Goal: Information Seeking & Learning: Learn about a topic

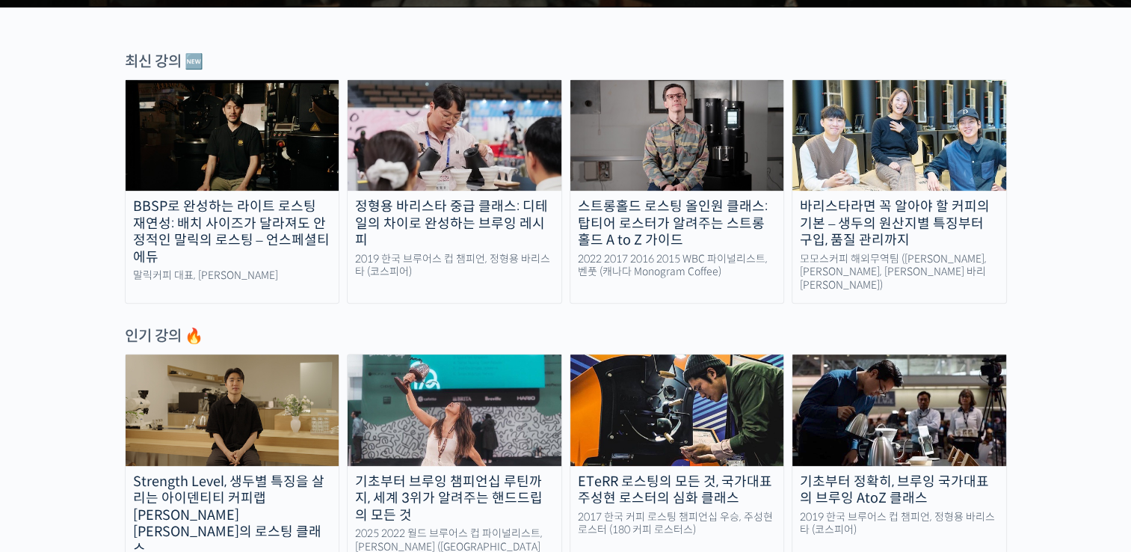
scroll to position [374, 0]
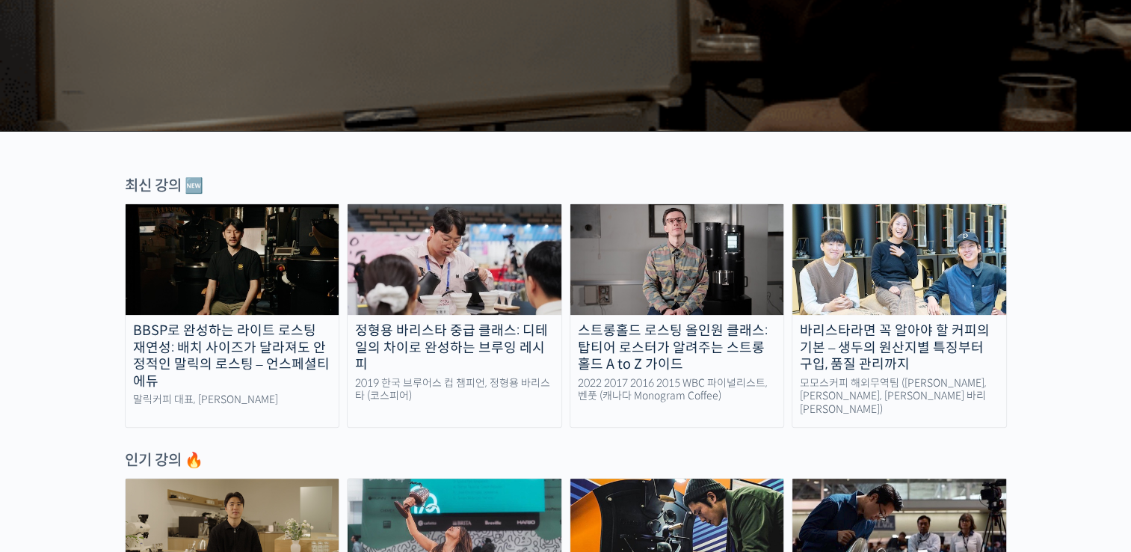
click at [885, 318] on link "바리스타라면 꼭 알아야 할 커피의 기본 – 생두의 원산지별 특징부터 구입, 품질 관리까지 모모스커피 해외무역팀 (전주연, 추경하, [PERSO…" at bounding box center [898, 315] width 215 height 224
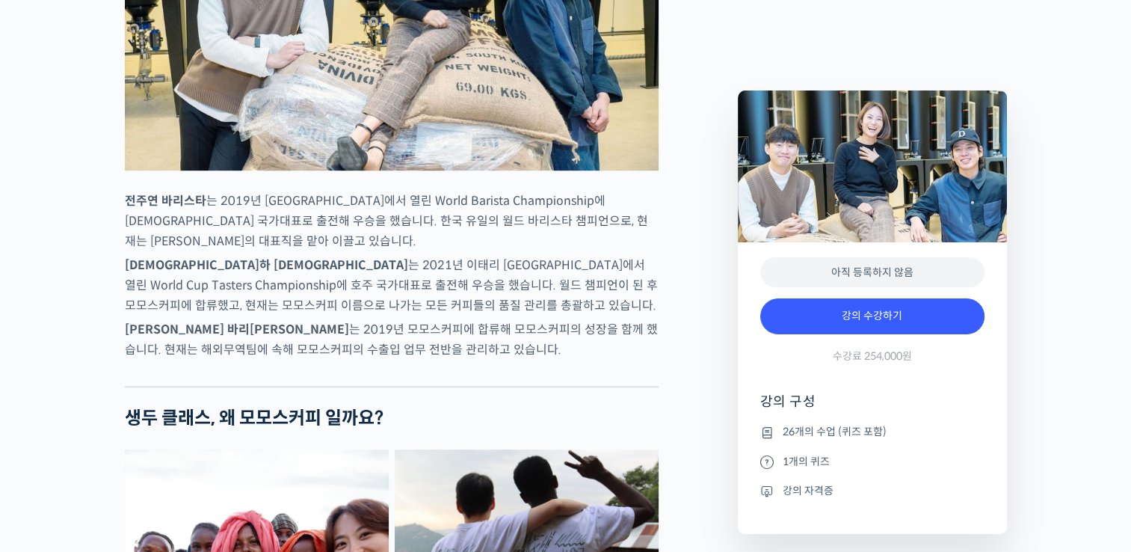
scroll to position [871, 0]
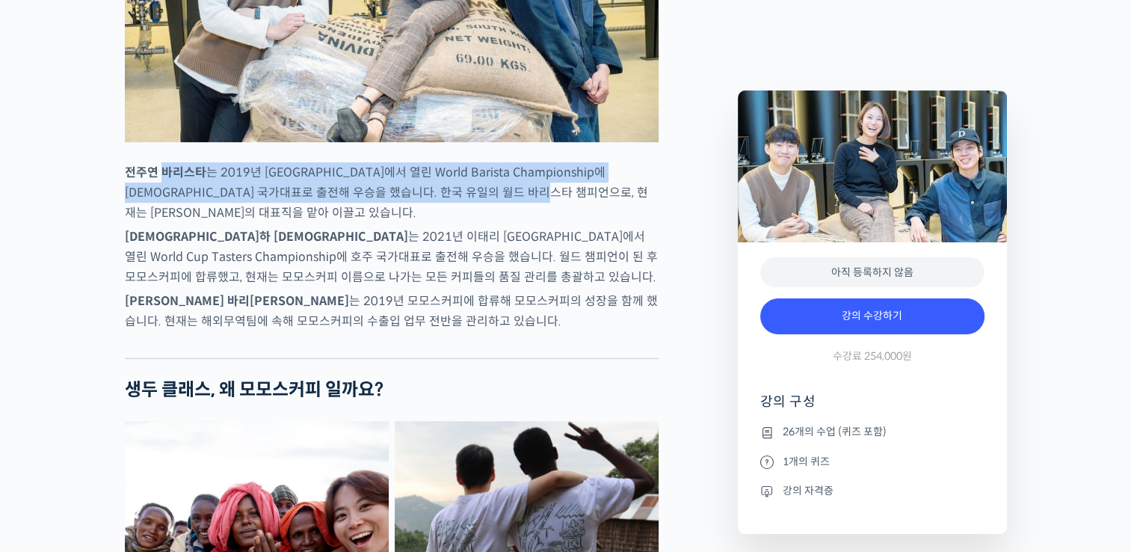
drag, startPoint x: 163, startPoint y: 214, endPoint x: 563, endPoint y: 238, distance: 401.3
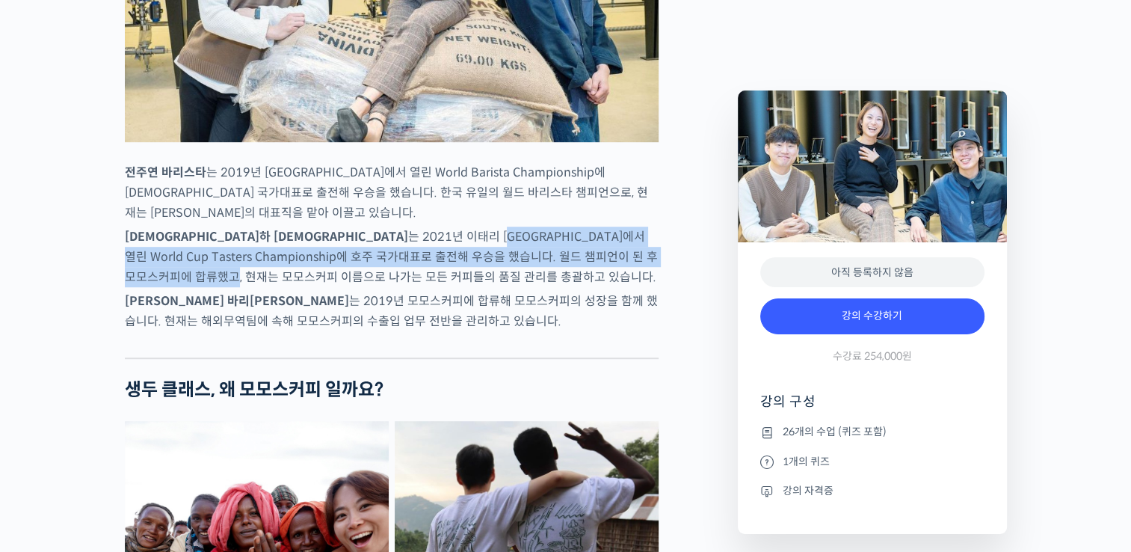
drag, startPoint x: 308, startPoint y: 285, endPoint x: 575, endPoint y: 305, distance: 268.3
click at [575, 287] on p "추경하 바리스타 는 2021년 이태리 밀라노에서 열린 World Cup Tasters Championship에 호주 국가대표로 출전해 우승을 …" at bounding box center [392, 256] width 534 height 61
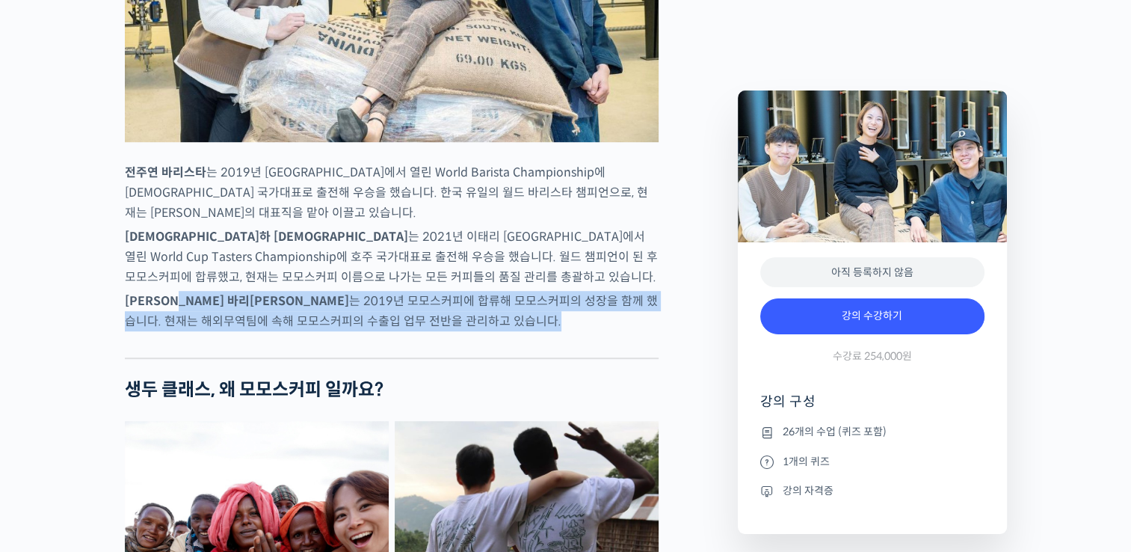
drag, startPoint x: 226, startPoint y: 354, endPoint x: 517, endPoint y: 369, distance: 291.8
click at [517, 331] on p "김한중 바리스타 는 2019년 모모스커피에 합류해 모모스커피의 성장을 함께 했습니다. 현재는 해외무역팀에 속해 모모스커피의 수출입 업무 전반을…" at bounding box center [392, 311] width 534 height 40
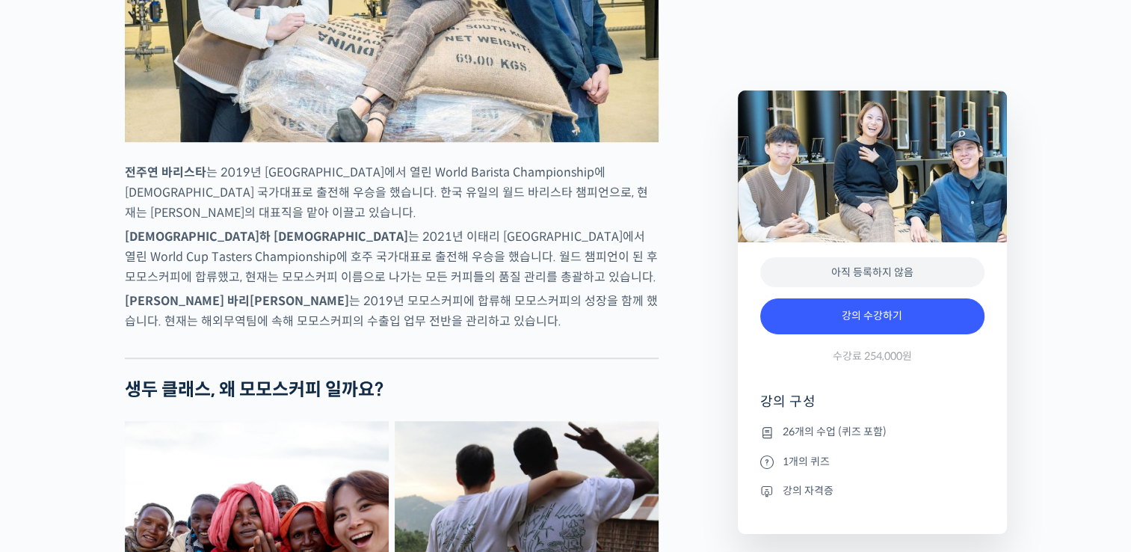
drag, startPoint x: 517, startPoint y: 369, endPoint x: 519, endPoint y: 386, distance: 17.3
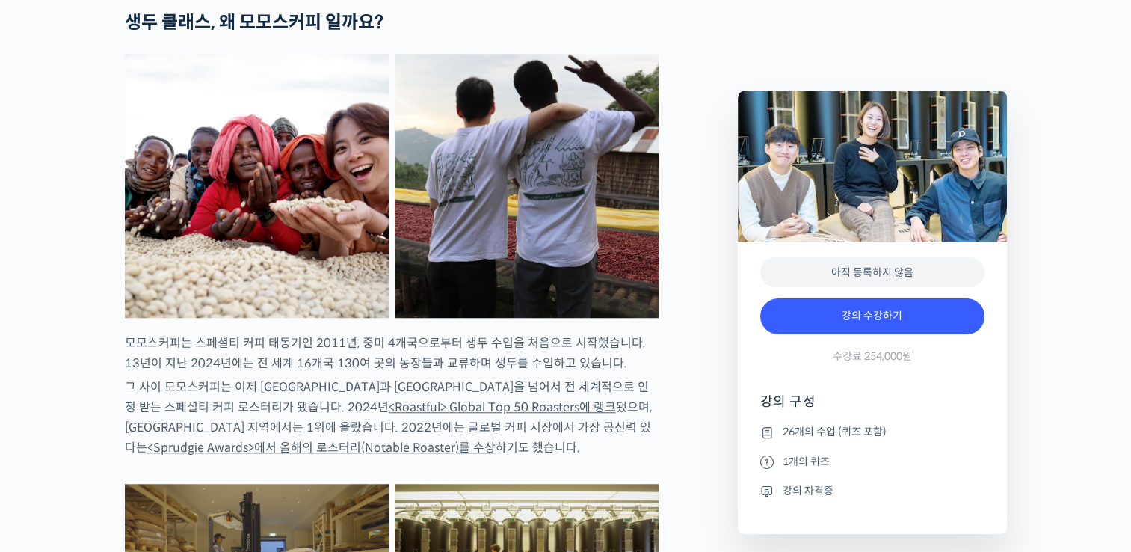
scroll to position [1245, 0]
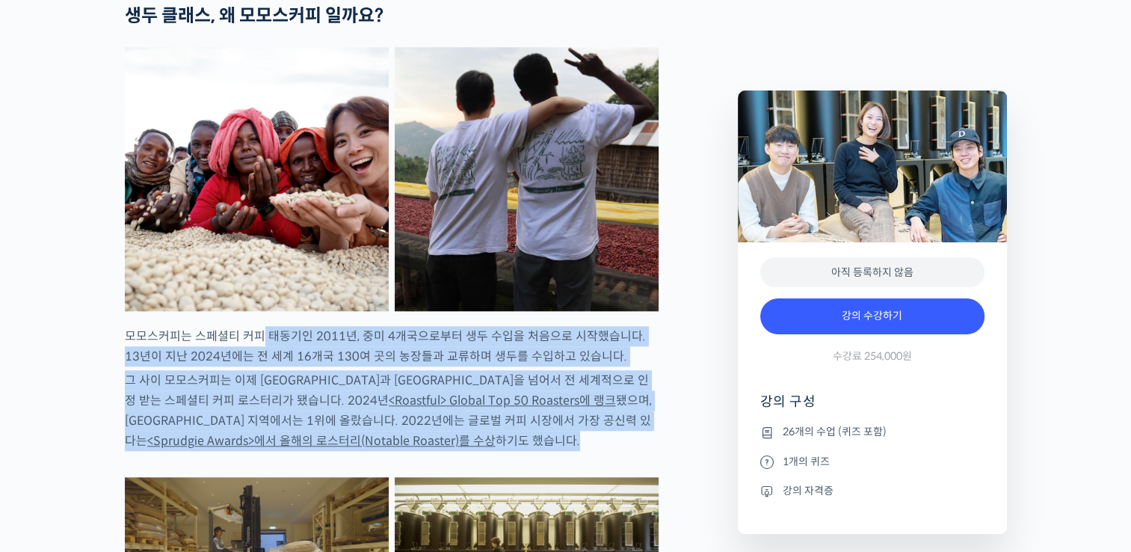
drag, startPoint x: 322, startPoint y: 374, endPoint x: 667, endPoint y: 496, distance: 365.4
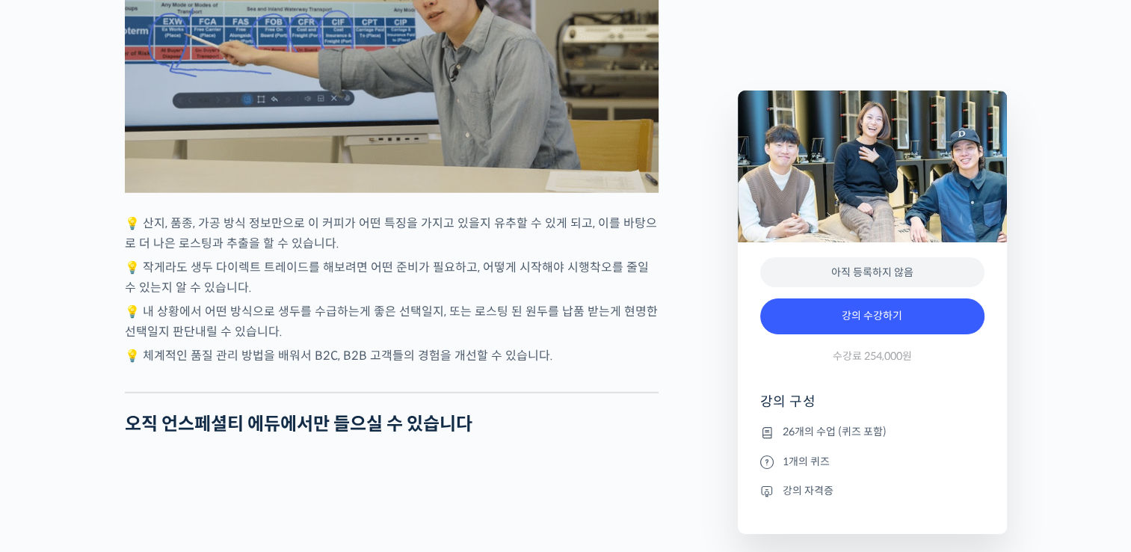
scroll to position [3985, 0]
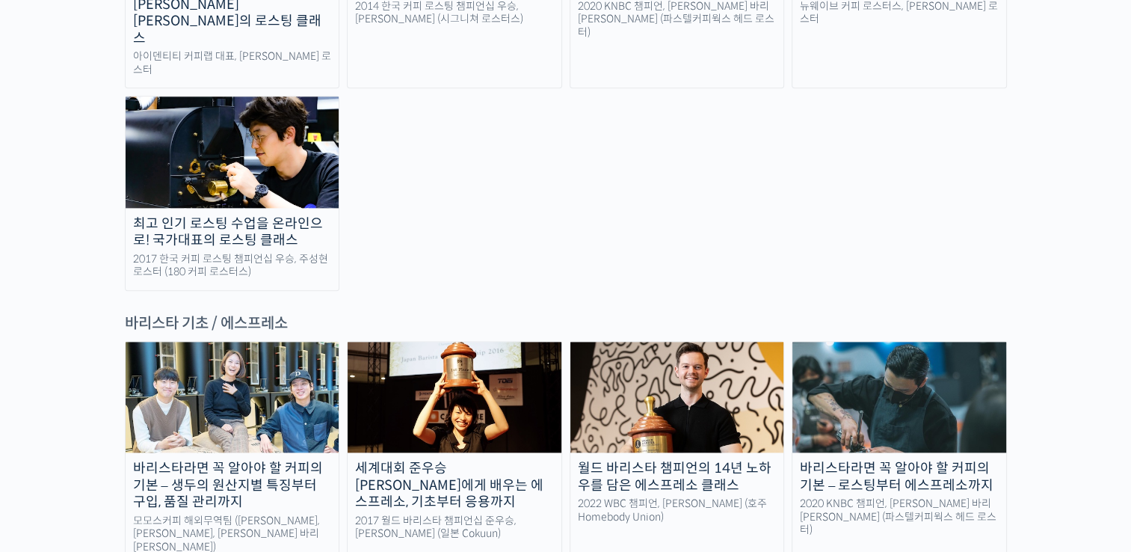
scroll to position [1868, 0]
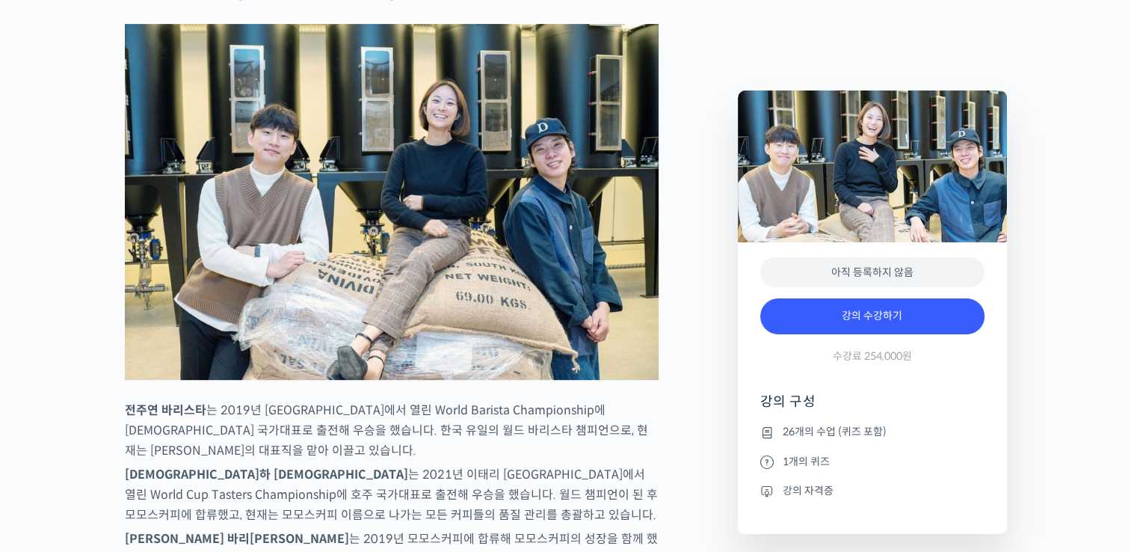
scroll to position [623, 0]
